Goal: Use online tool/utility: Use online tool/utility

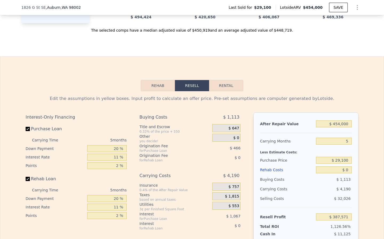
scroll to position [704, 0]
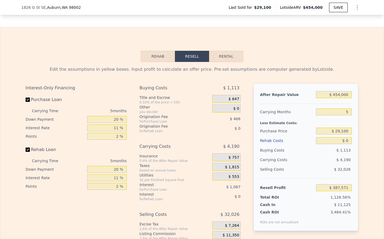
click at [156, 53] on button "Rehab" at bounding box center [158, 56] width 34 height 11
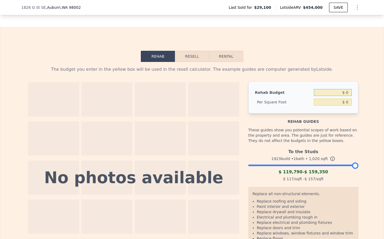
click at [340, 93] on input "$ 0" at bounding box center [333, 92] width 38 height 7
click at [350, 93] on input "$ 0" at bounding box center [333, 92] width 38 height 7
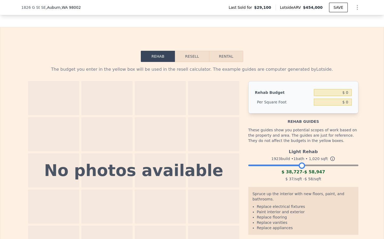
drag, startPoint x: 355, startPoint y: 165, endPoint x: 301, endPoint y: 164, distance: 53.6
click at [301, 164] on div at bounding box center [301, 166] width 6 height 6
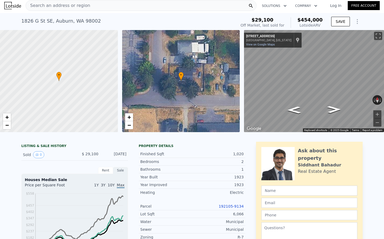
scroll to position [0, 0]
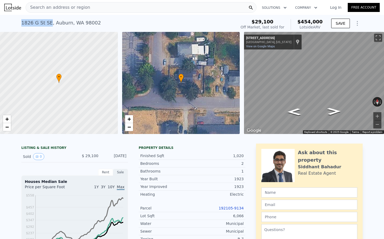
drag, startPoint x: 19, startPoint y: 25, endPoint x: 50, endPoint y: 25, distance: 31.2
click at [50, 25] on div "[STREET_ADDRESS] Sold [DATE] for $29,100 (~ARV $454k ) $29,100 Off Market, last…" at bounding box center [192, 23] width 384 height 17
copy div "1826 G St SE"
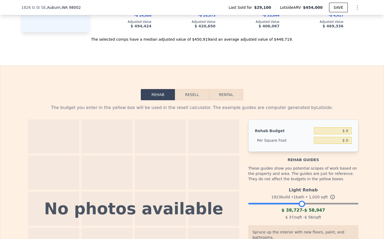
scroll to position [690, 0]
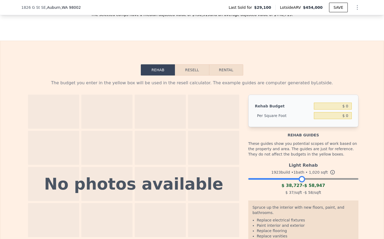
click at [193, 71] on button "Resell" at bounding box center [192, 69] width 34 height 11
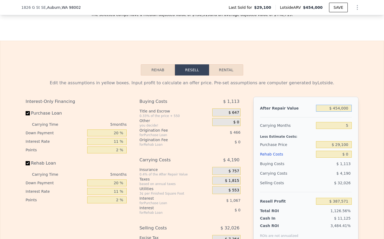
drag, startPoint x: 349, startPoint y: 108, endPoint x: 321, endPoint y: 108, distance: 28.0
click at [322, 108] on input "$ 454,000" at bounding box center [334, 108] width 36 height 7
type input "$ 2"
type input "-$ 34,194"
type input "$ 23"
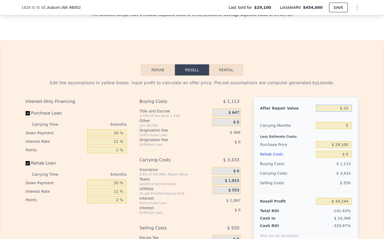
type input "-$ 34,175"
type input "$ 230"
type input "-$ 33,983"
type input "$ 2,300"
type input "-$ 32,061"
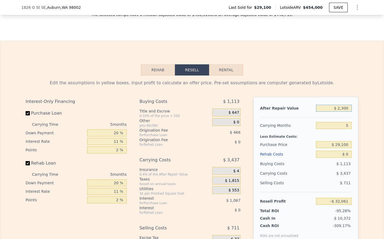
type input "$ 23,000"
type input "-$ 12,829"
type input "$ 230,000"
type input "$ 179,475"
click at [344, 145] on input "$ 29,100" at bounding box center [334, 144] width 36 height 7
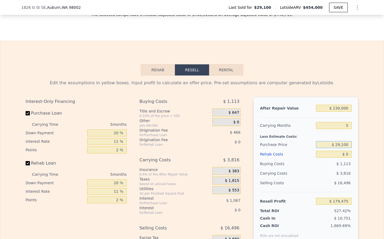
click at [344, 145] on input "$ 29,100" at bounding box center [334, 144] width 36 height 7
click at [340, 108] on input "$ 230,000" at bounding box center [334, 108] width 36 height 7
type input "$ 4"
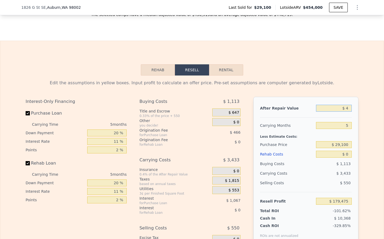
type input "-$ 34,192"
type input "$ 40"
type input "-$ 34,159"
type input "$ 400"
type input "-$ 33,824"
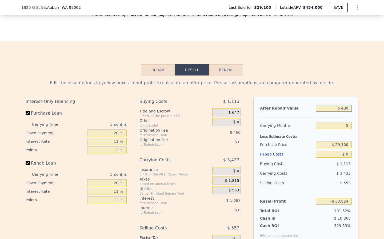
type input "$ 4,000"
type input "-$ 30,480"
type input "$ 40,000"
type input "$ 2,964"
type input "$ 400,000"
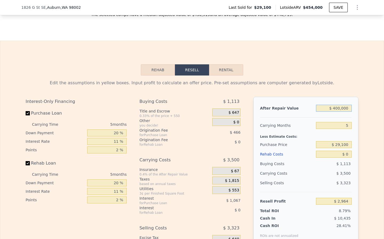
type input "$ 337,405"
type input "$ 400,000"
click at [342, 145] on input "$ 29,100" at bounding box center [334, 144] width 36 height 7
type input "$ 230,000"
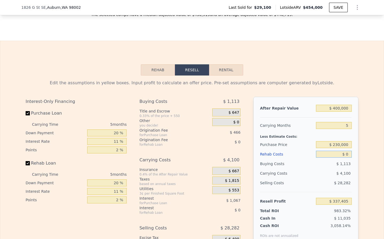
click at [348, 156] on input "$ 0" at bounding box center [334, 154] width 36 height 7
type input "$ 125,252"
click at [348, 156] on input "$ 0" at bounding box center [334, 154] width 36 height 7
type input "$ 8"
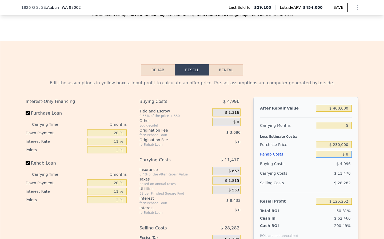
type input "$ 125,244"
type input "$ 80"
type input "$ 125,166"
type input "$ 8,000"
type input "$ 116,829"
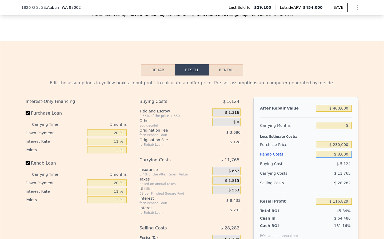
type input "$ 80,000"
type input "$ 41,037"
type input "$ 80,000"
click at [320, 173] on div "$ 14,405" at bounding box center [323, 174] width 56 height 10
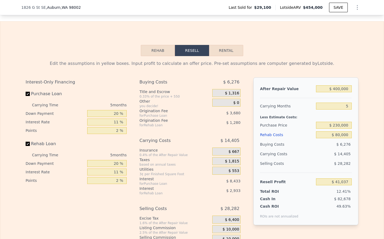
scroll to position [711, 0]
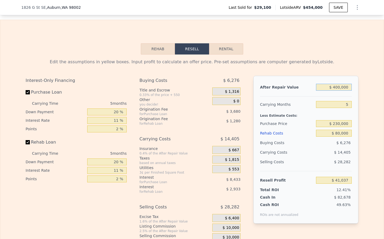
drag, startPoint x: 340, startPoint y: 87, endPoint x: 336, endPoint y: 88, distance: 4.7
click at [336, 88] on input "$ 400,000" at bounding box center [334, 87] width 36 height 7
type input "$ 42,000"
type input "-$ 291,546"
type input "$ 425,000"
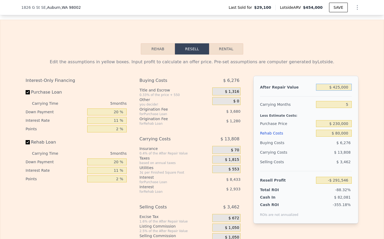
type input "$ 64,263"
click at [308, 108] on div "Carrying Months" at bounding box center [287, 105] width 54 height 10
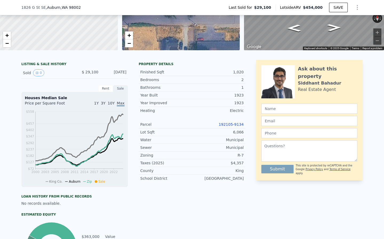
scroll to position [0, 0]
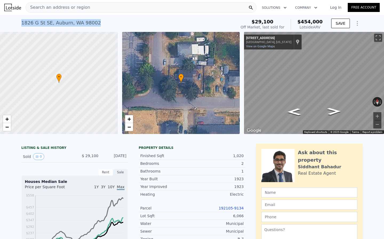
drag, startPoint x: 96, startPoint y: 24, endPoint x: 8, endPoint y: 24, distance: 87.9
click at [8, 24] on div "[STREET_ADDRESS] Sold [DATE] for $29,100 (~ARV $454k ) $29,100 Off Market, last…" at bounding box center [192, 23] width 384 height 17
copy div "[STREET_ADDRESS]"
type input "$ 454,000"
type input "$ 0"
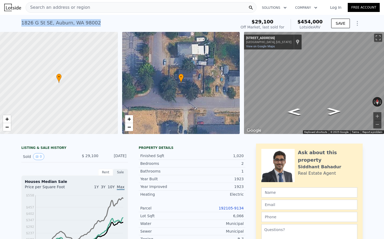
type input "$ 387,571"
